Goal: Task Accomplishment & Management: Manage account settings

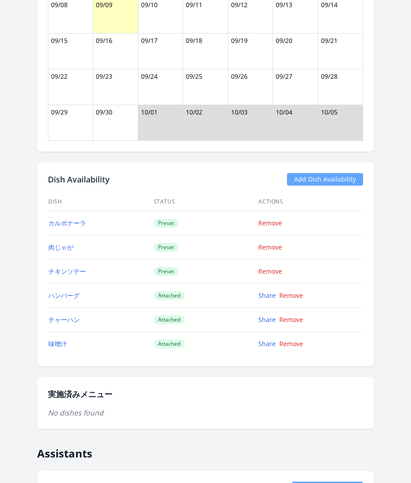
scroll to position [1259, 0]
